Goal: Transaction & Acquisition: Obtain resource

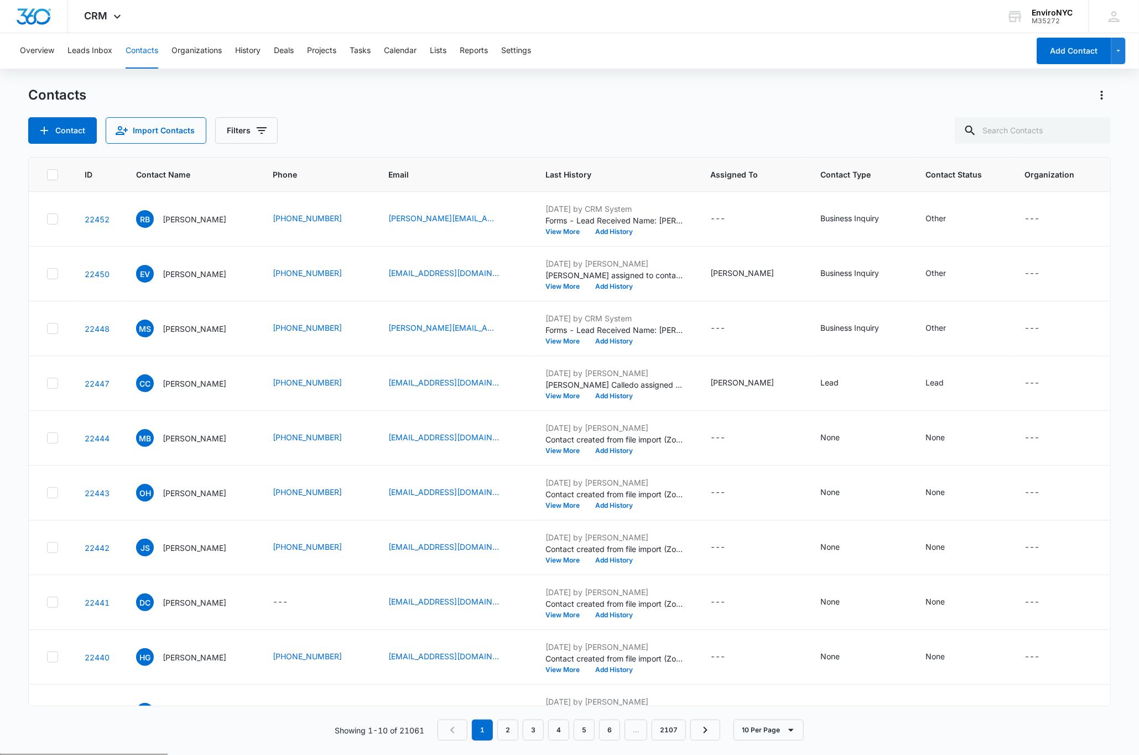
click at [0, 754] on div at bounding box center [0, 754] width 0 height 0
click at [782, 40] on div "Overview Leads Inbox Contacts Organizations History Deals Projects Tasks Calend…" at bounding box center [520, 50] width 1015 height 35
click at [553, 93] on div "Contacts" at bounding box center [569, 95] width 1082 height 18
click at [239, 125] on button "Filters" at bounding box center [246, 130] width 62 height 27
click at [291, 169] on div "Assigned To" at bounding box center [292, 172] width 127 height 18
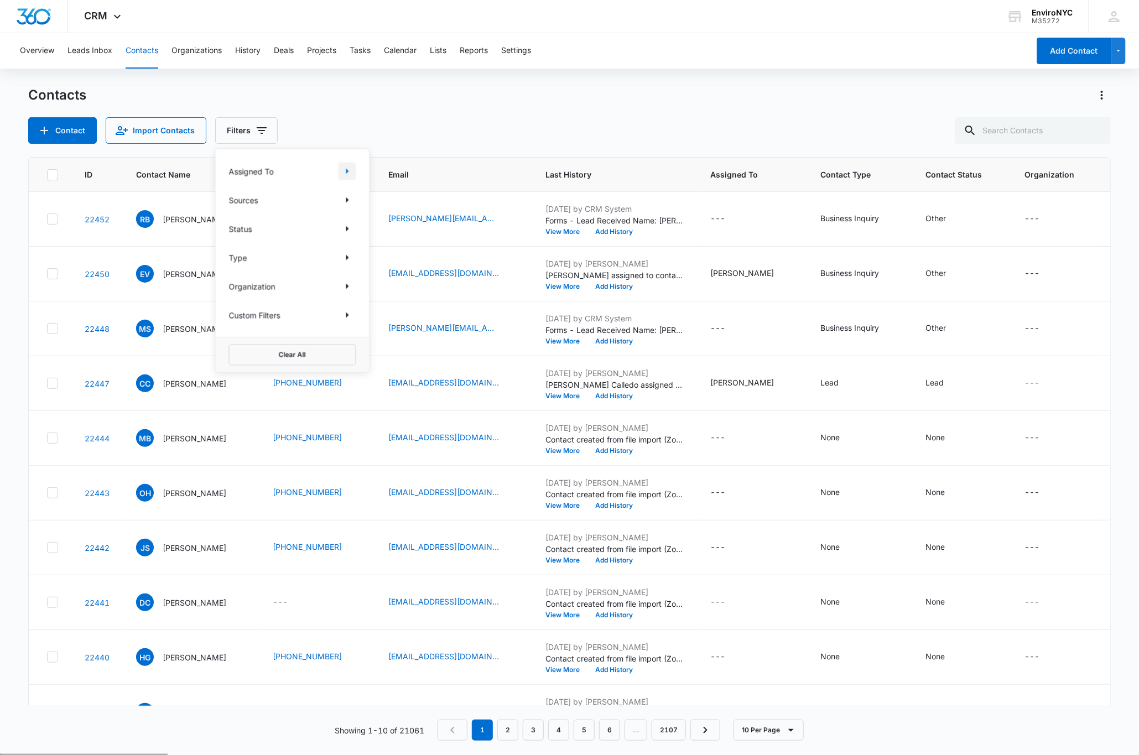
click at [343, 170] on icon "Show Assigned To filters" at bounding box center [347, 171] width 13 height 13
click at [233, 299] on icon at bounding box center [235, 300] width 10 height 10
click at [230, 300] on input "[PERSON_NAME]" at bounding box center [229, 300] width 1 height 1
checkbox input "true"
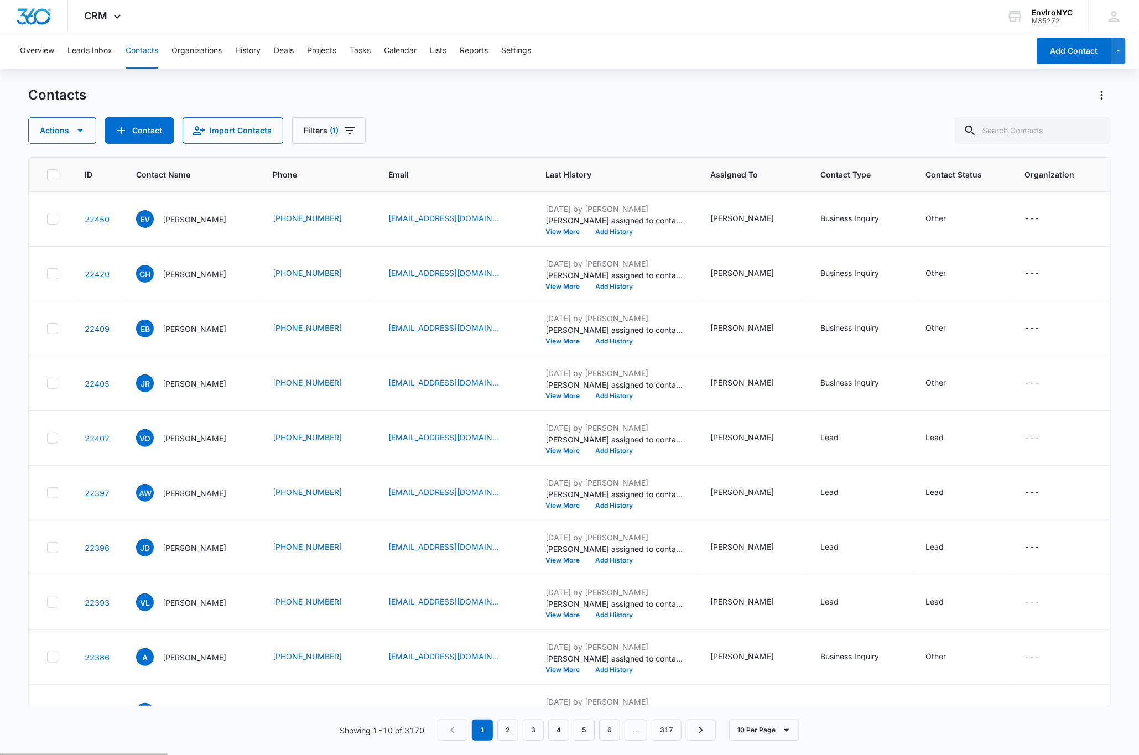
click at [0, 754] on div at bounding box center [0, 754] width 0 height 0
click at [911, 105] on div "Contacts Actions Contact Import Contacts Filters (1)" at bounding box center [569, 115] width 1082 height 58
click at [1103, 100] on icon "Actions" at bounding box center [1101, 94] width 13 height 13
drag, startPoint x: 54, startPoint y: 174, endPoint x: 64, endPoint y: 174, distance: 10.0
click at [55, 174] on icon at bounding box center [52, 174] width 7 height 5
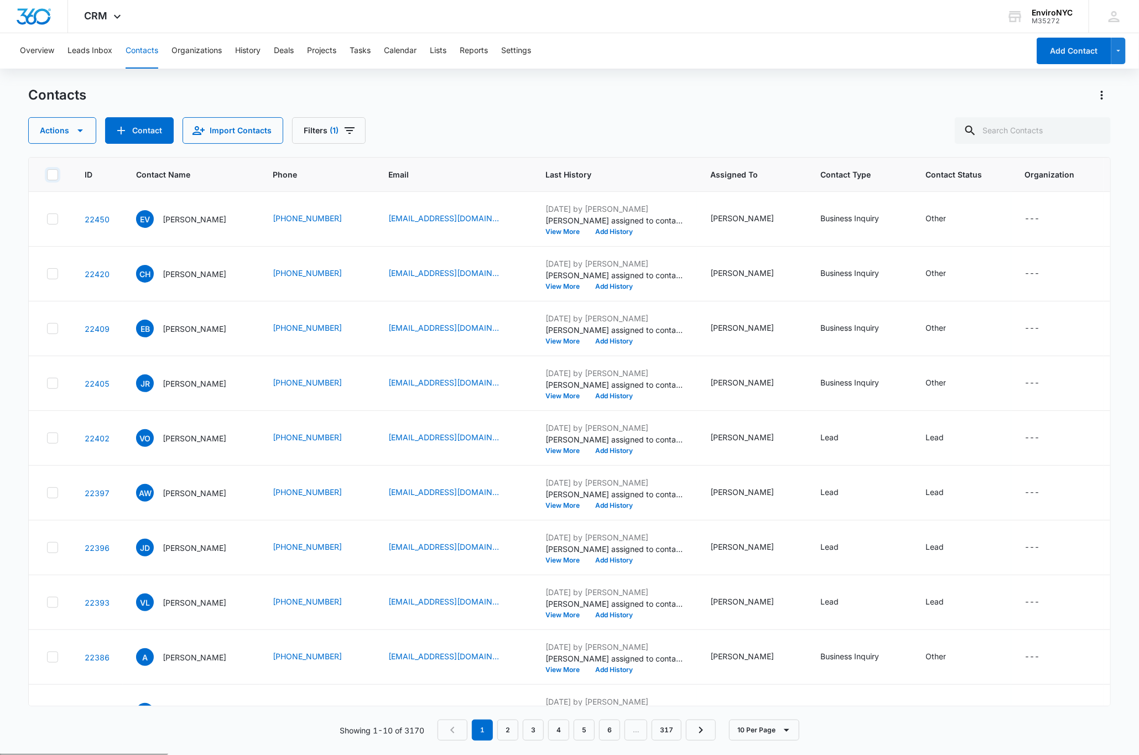
click at [47, 174] on input "checkbox" at bounding box center [46, 174] width 1 height 1
click at [506, 724] on link "2" at bounding box center [507, 730] width 21 height 21
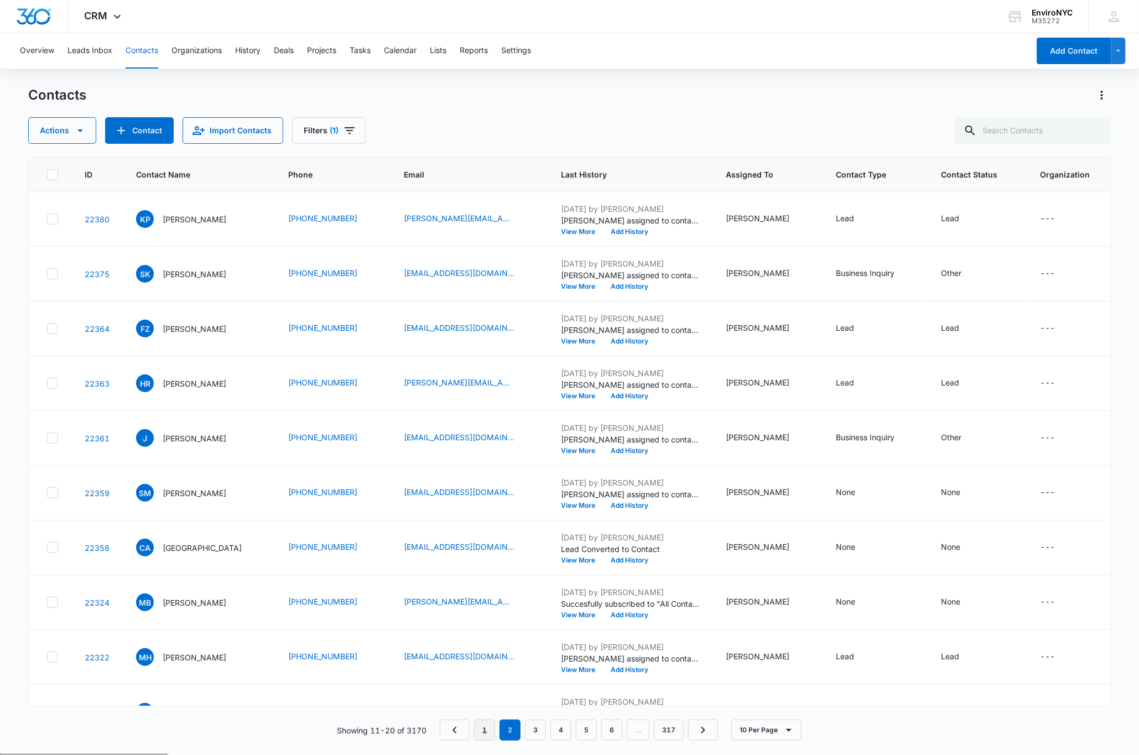
click at [483, 730] on link "1" at bounding box center [484, 730] width 21 height 21
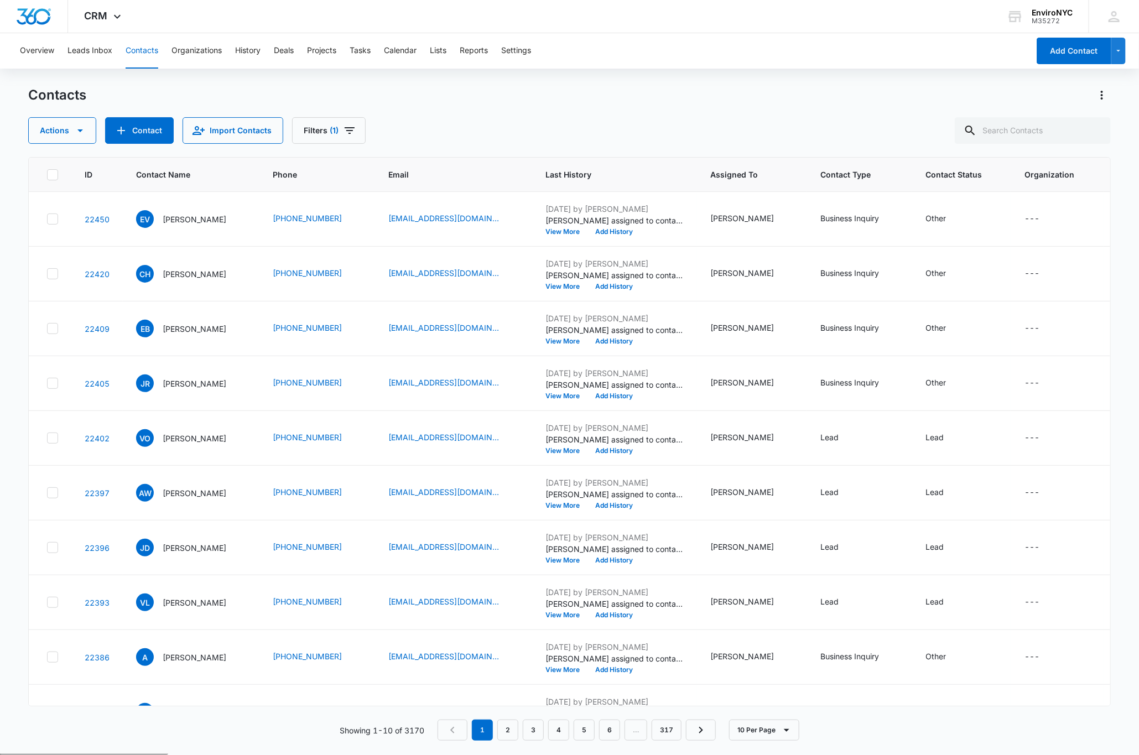
click at [717, 100] on div "Contacts" at bounding box center [569, 95] width 1082 height 18
click at [53, 174] on icon at bounding box center [53, 175] width 10 height 10
click at [47, 174] on input "checkbox" at bounding box center [46, 174] width 1 height 1
click at [1105, 90] on icon "Actions" at bounding box center [1101, 94] width 13 height 13
click at [1034, 157] on div "Export All Contacts" at bounding box center [1046, 160] width 73 height 8
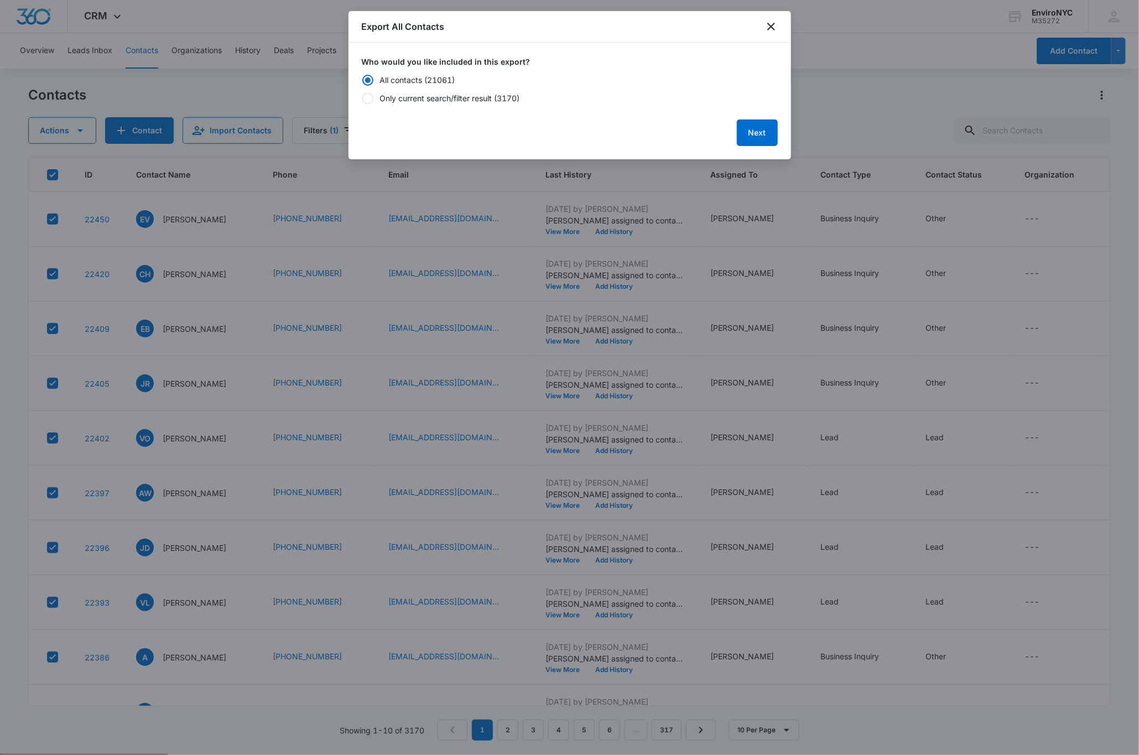
click at [367, 98] on div at bounding box center [367, 98] width 11 height 11
click at [362, 98] on input "Only current search/filter result (3170)" at bounding box center [362, 99] width 1 height 8
radio input "false"
radio input "true"
click at [760, 136] on button "Next" at bounding box center [757, 132] width 41 height 27
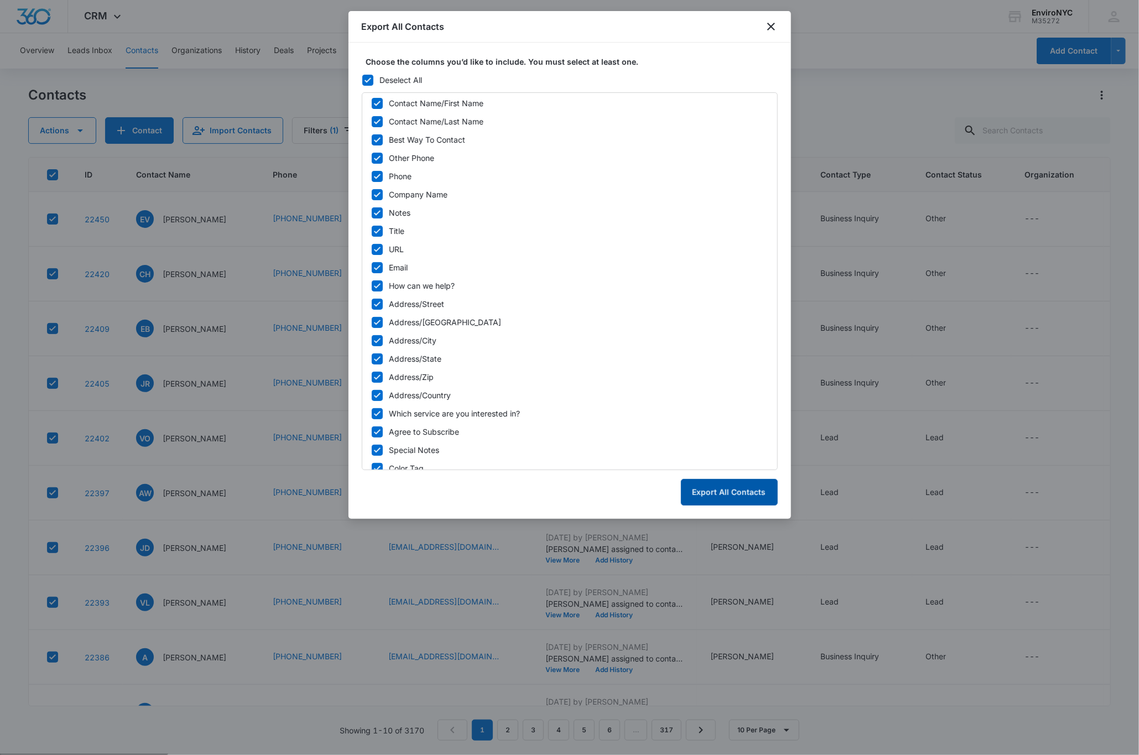
scroll to position [288, 0]
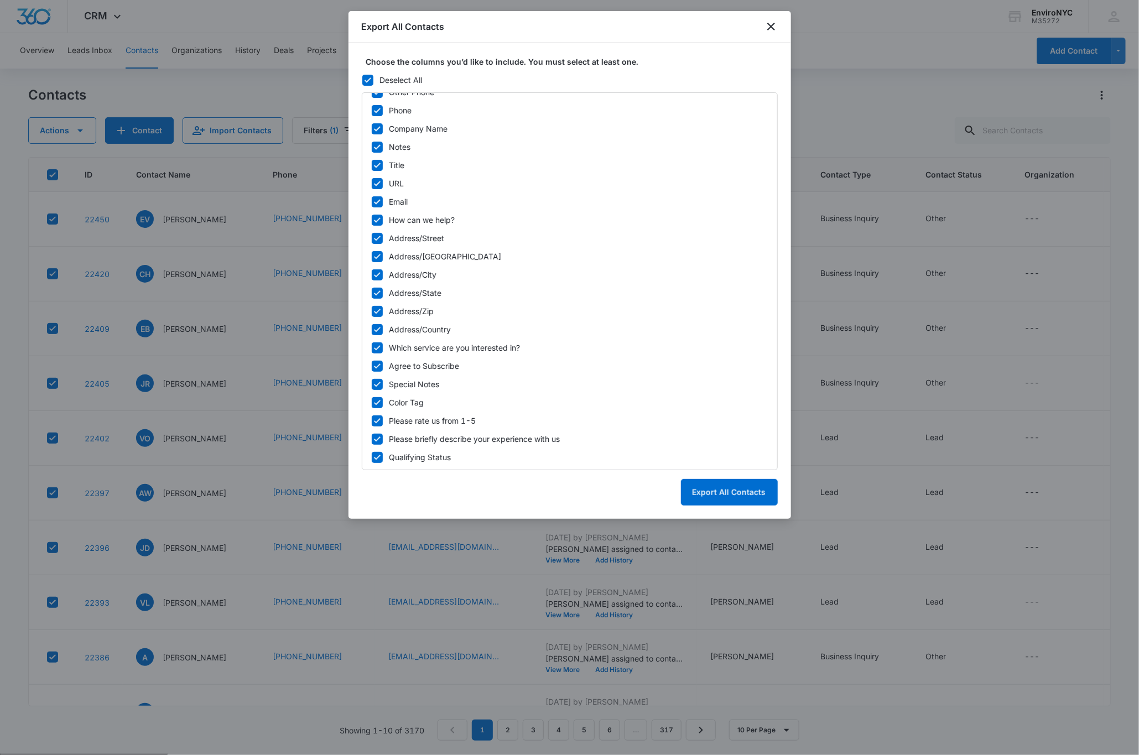
click at [377, 398] on icon at bounding box center [377, 403] width 10 height 10
click at [372, 399] on input "Color Tag" at bounding box center [371, 403] width 1 height 8
checkbox input "false"
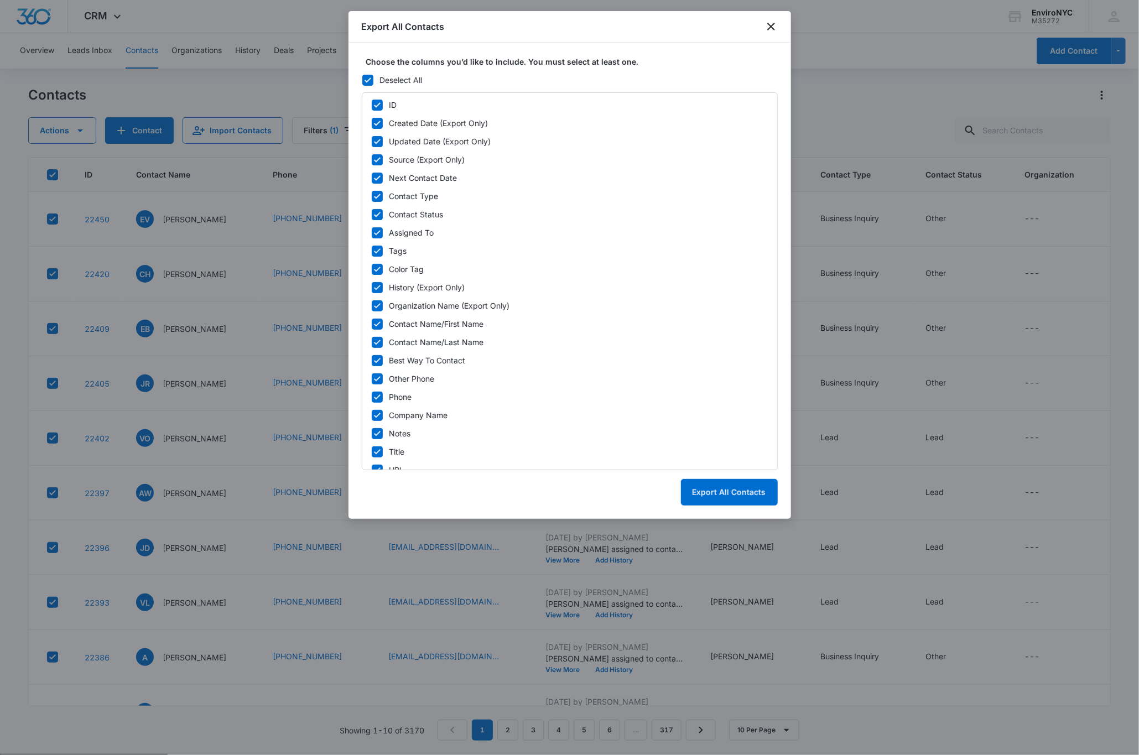
scroll to position [0, 0]
click at [694, 498] on button "Export All Contacts" at bounding box center [729, 492] width 97 height 27
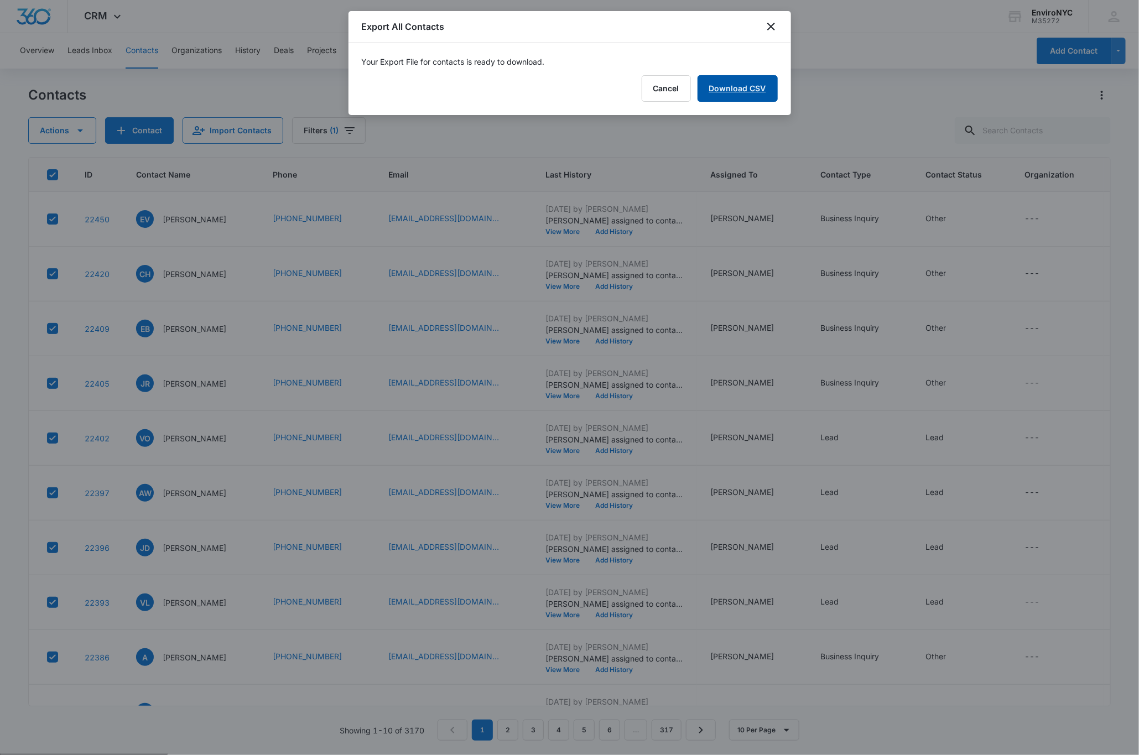
click at [727, 90] on link "Download CSV" at bounding box center [737, 88] width 80 height 27
